Goal: Transaction & Acquisition: Purchase product/service

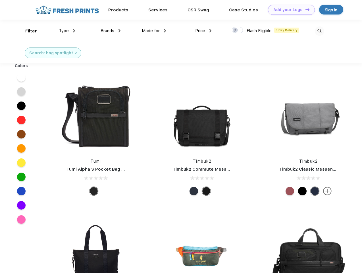
click at [289, 10] on link "Add your Logo Design Tool" at bounding box center [291, 10] width 47 height 10
click at [0, 0] on div "Design Tool" at bounding box center [0, 0] width 0 height 0
click at [305, 9] on link "Add your Logo Design Tool" at bounding box center [291, 10] width 47 height 10
click at [27, 31] on div "Filter" at bounding box center [31, 31] width 12 height 7
click at [67, 31] on span "Type" at bounding box center [64, 30] width 10 height 5
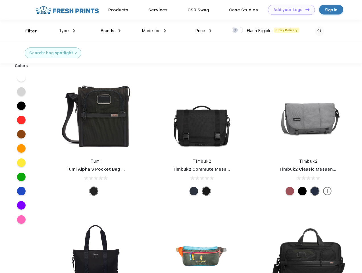
click at [110, 31] on span "Brands" at bounding box center [108, 30] width 14 height 5
click at [154, 31] on span "Made for" at bounding box center [151, 30] width 18 height 5
click at [203, 31] on span "Price" at bounding box center [200, 30] width 10 height 5
click at [237, 30] on div at bounding box center [237, 30] width 11 height 6
click at [235, 30] on input "checkbox" at bounding box center [234, 29] width 4 height 4
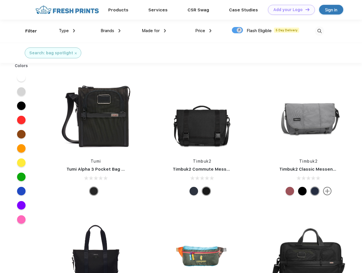
click at [319, 31] on img at bounding box center [319, 30] width 9 height 9
